Goal: Task Accomplishment & Management: Manage account settings

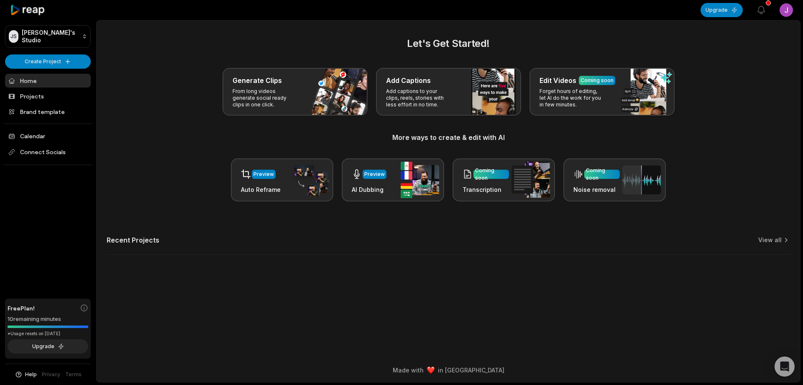
click at [790, 12] on html "JS [PERSON_NAME]'s Studio Create Project Home Projects Brand template Calendar …" at bounding box center [401, 192] width 803 height 385
click at [747, 67] on span "Sign Out" at bounding box center [744, 69] width 23 height 9
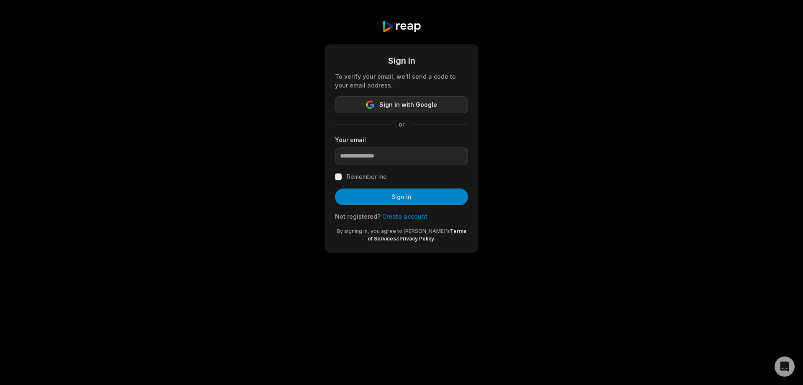
click at [394, 103] on span "Sign in with Google" at bounding box center [409, 105] width 58 height 10
